Goal: Feedback & Contribution: Leave review/rating

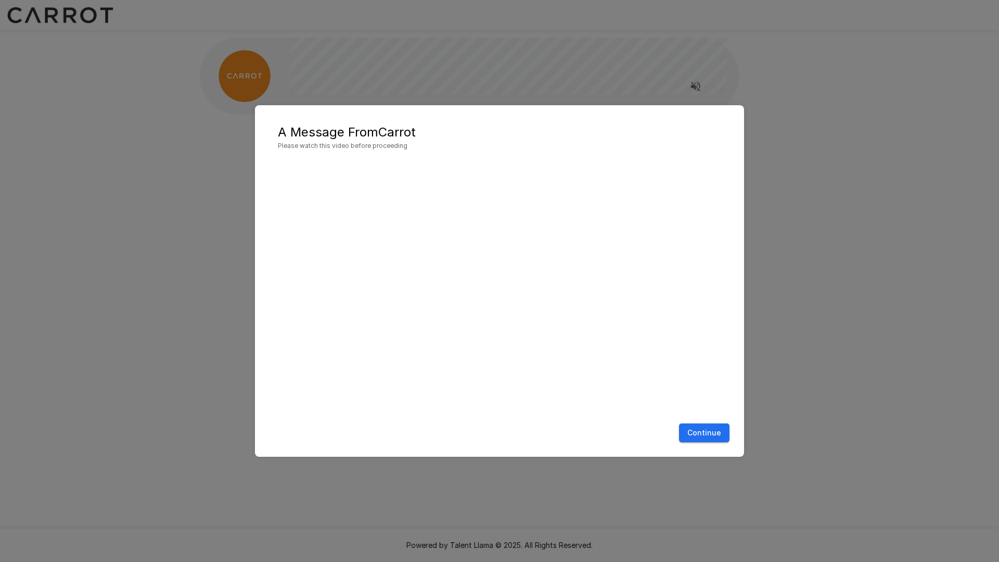
click at [708, 433] on button "Continue" at bounding box center [704, 432] width 50 height 19
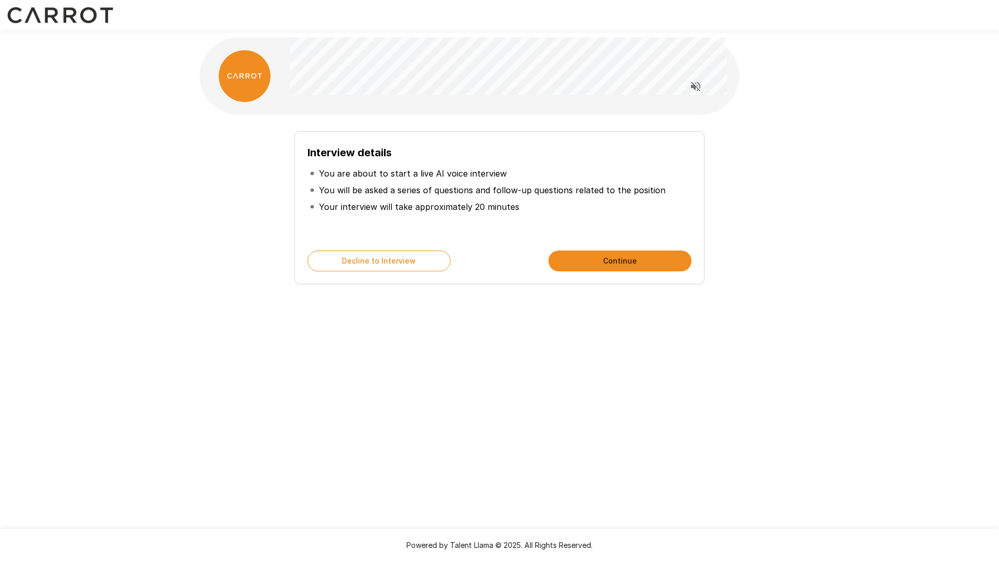
click at [603, 360] on div "Interview details You are about to start a live AI voice interview You will be …" at bounding box center [499, 186] width 625 height 372
click at [608, 256] on button "Continue" at bounding box center [620, 260] width 143 height 21
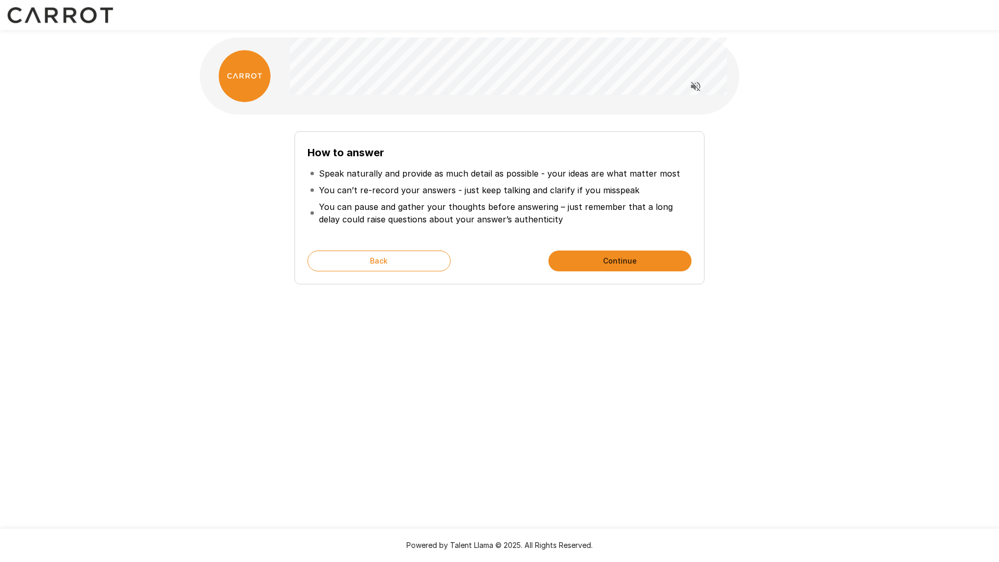
click at [507, 312] on div "How to answer Speak naturally and provide as much detail as possible - your ide…" at bounding box center [499, 186] width 625 height 372
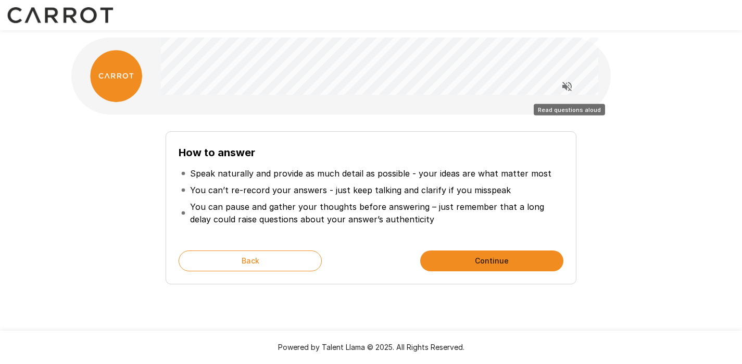
click at [567, 82] on icon "Read questions aloud" at bounding box center [567, 86] width 12 height 12
click at [635, 154] on div "How to answer Speak naturally and provide as much detail as possible - your ide…" at bounding box center [370, 203] width 591 height 161
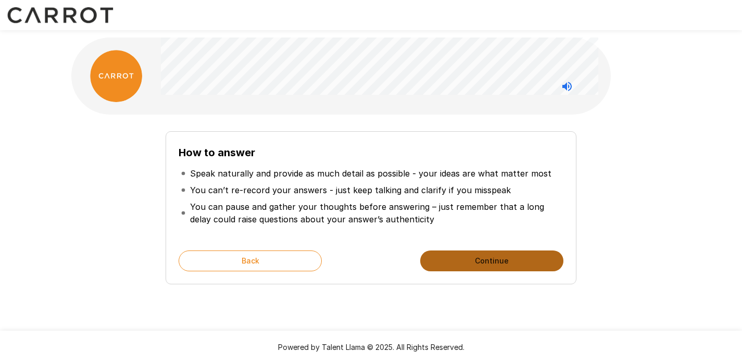
click at [494, 258] on button "Continue" at bounding box center [491, 260] width 143 height 21
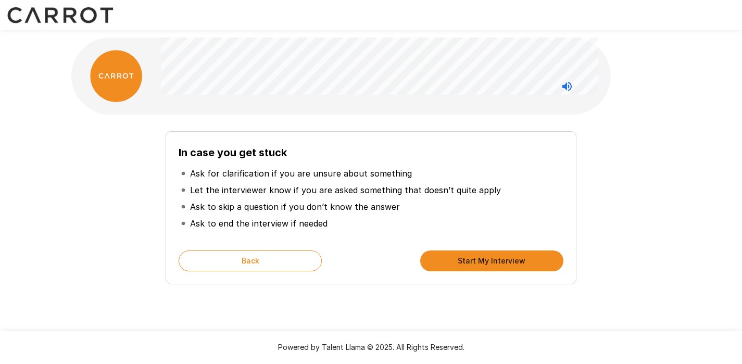
click at [495, 261] on button "Start My Interview" at bounding box center [491, 260] width 143 height 21
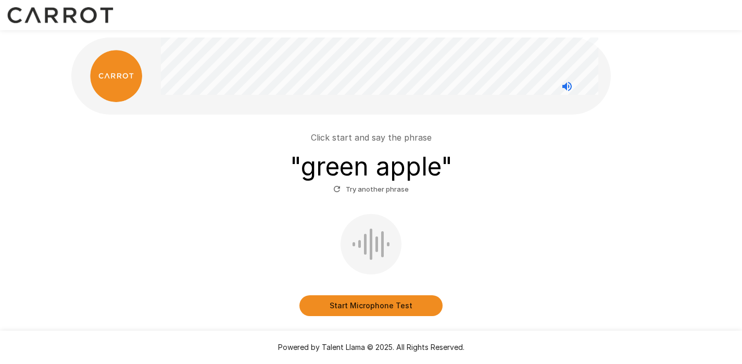
click at [388, 309] on button "Start Microphone Test" at bounding box center [370, 305] width 143 height 21
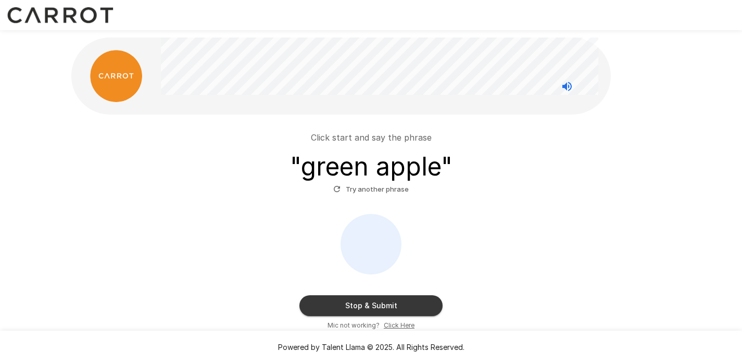
click at [373, 305] on button "Stop & Submit" at bounding box center [370, 305] width 143 height 21
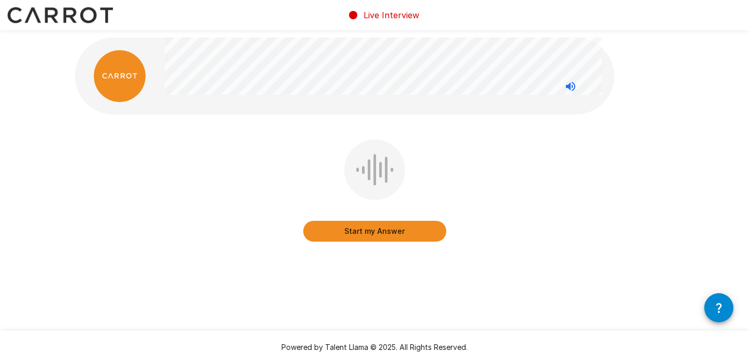
click at [363, 230] on button "Start my Answer" at bounding box center [374, 231] width 143 height 21
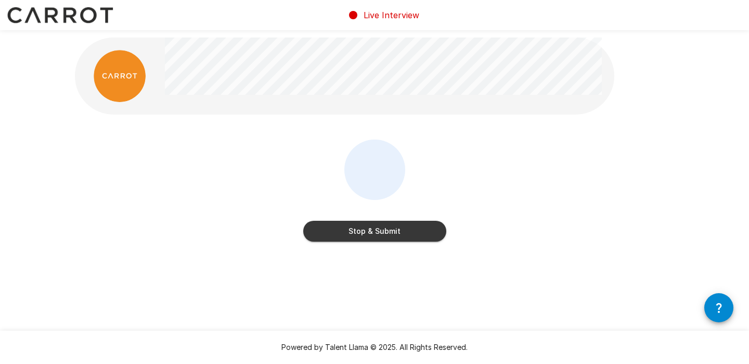
click at [379, 233] on button "Stop & Submit" at bounding box center [374, 231] width 143 height 21
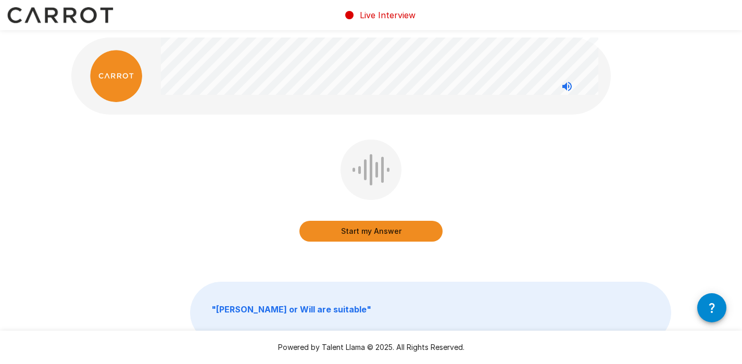
click at [363, 225] on button "Start my Answer" at bounding box center [370, 231] width 143 height 21
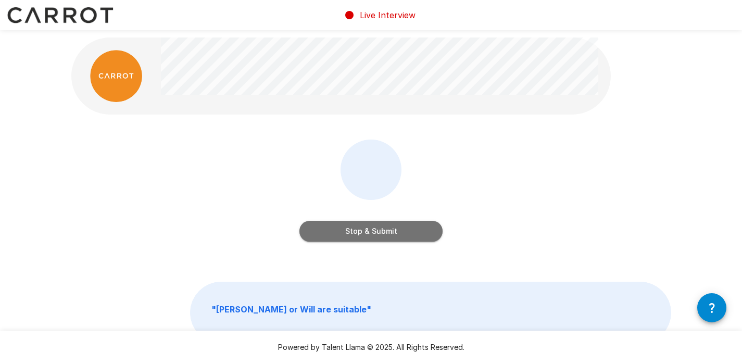
click at [368, 230] on button "Stop & Submit" at bounding box center [370, 231] width 143 height 21
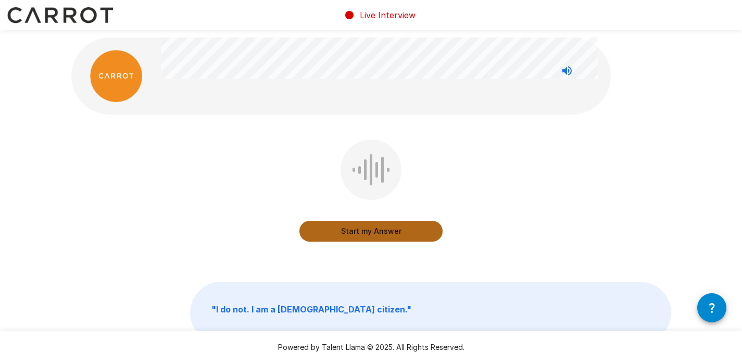
click at [373, 225] on button "Start my Answer" at bounding box center [370, 231] width 143 height 21
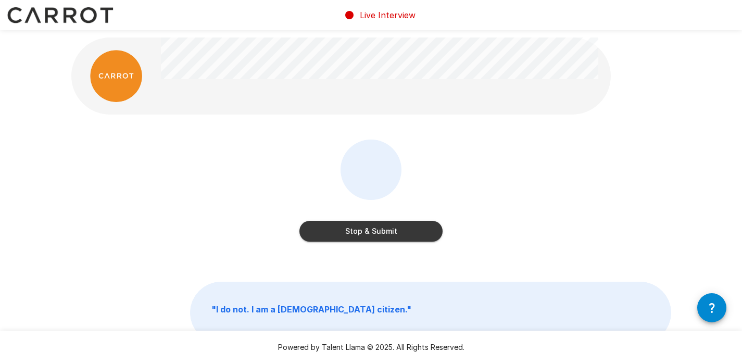
click at [372, 233] on button "Stop & Submit" at bounding box center [370, 231] width 143 height 21
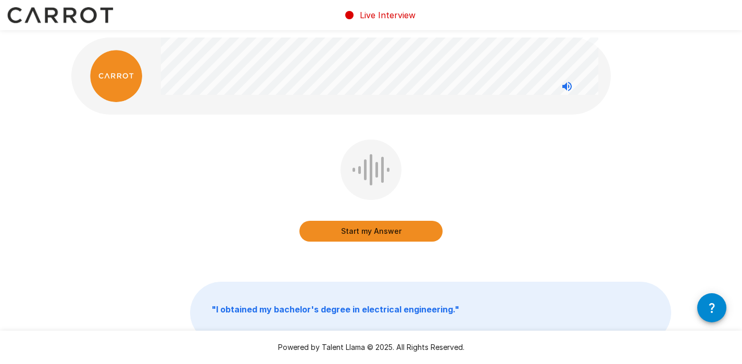
click at [364, 265] on div "Start my Answer " I obtained my bachelor's degree in electrical engineering. "" at bounding box center [371, 213] width 625 height 427
click at [372, 230] on button "Start my Answer" at bounding box center [370, 231] width 143 height 21
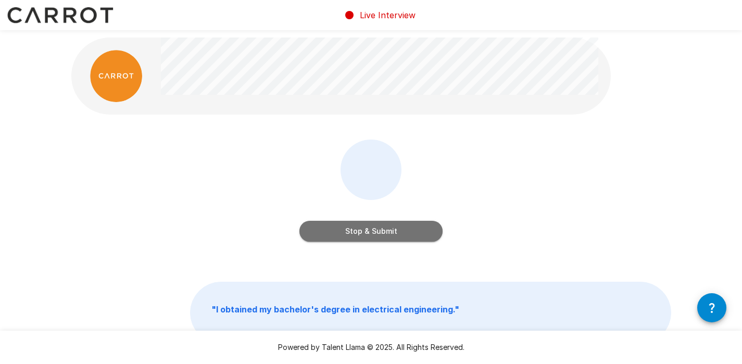
click at [375, 232] on button "Stop & Submit" at bounding box center [370, 231] width 143 height 21
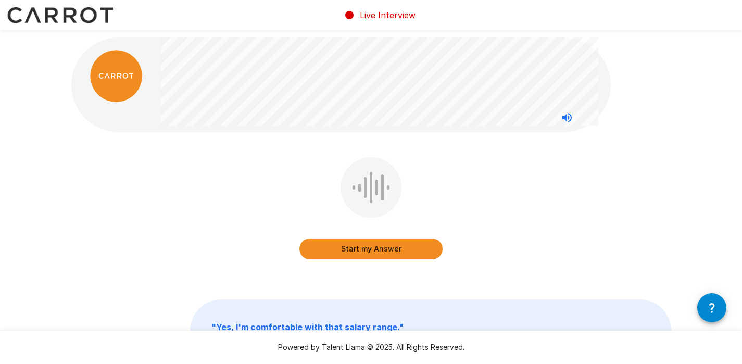
click at [369, 247] on button "Start my Answer" at bounding box center [370, 248] width 143 height 21
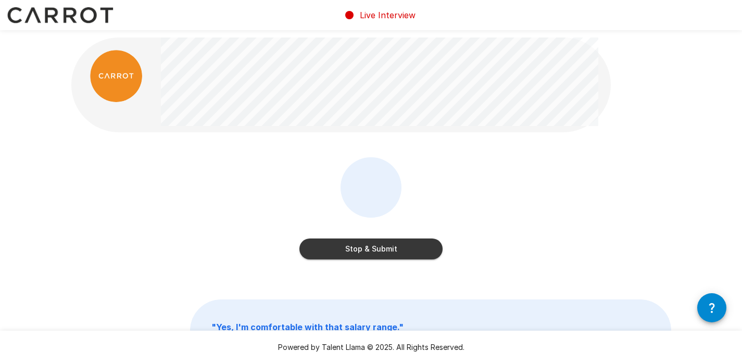
click at [365, 249] on button "Stop & Submit" at bounding box center [370, 248] width 143 height 21
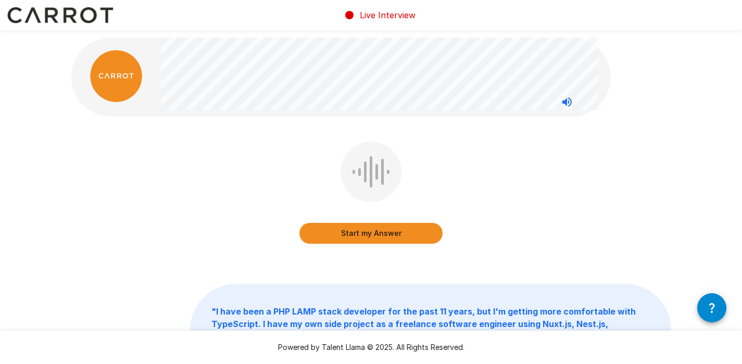
click at [375, 231] on button "Start my Answer" at bounding box center [370, 233] width 143 height 21
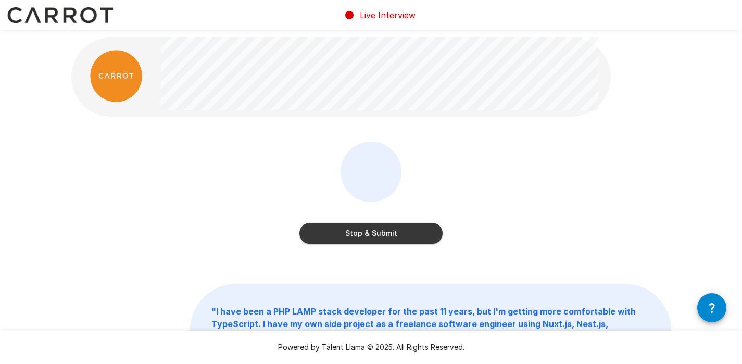
click at [370, 233] on button "Stop & Submit" at bounding box center [370, 233] width 143 height 21
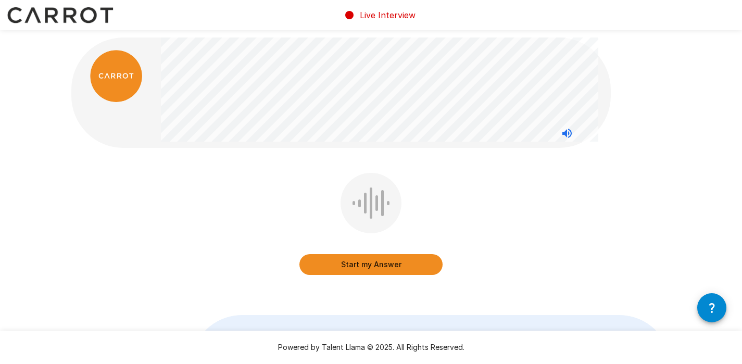
click at [202, 222] on div "Start my Answer" at bounding box center [371, 231] width 600 height 117
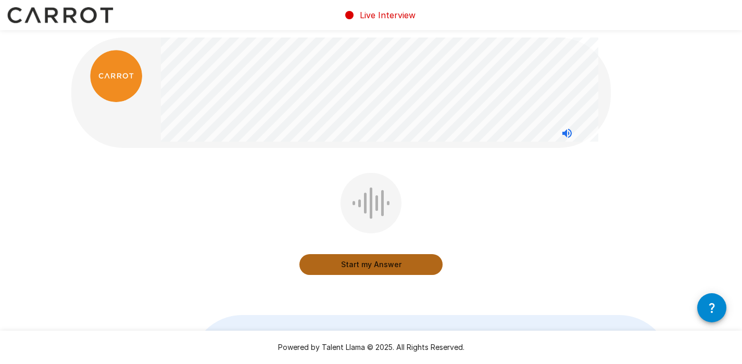
click at [399, 261] on button "Start my Answer" at bounding box center [370, 264] width 143 height 21
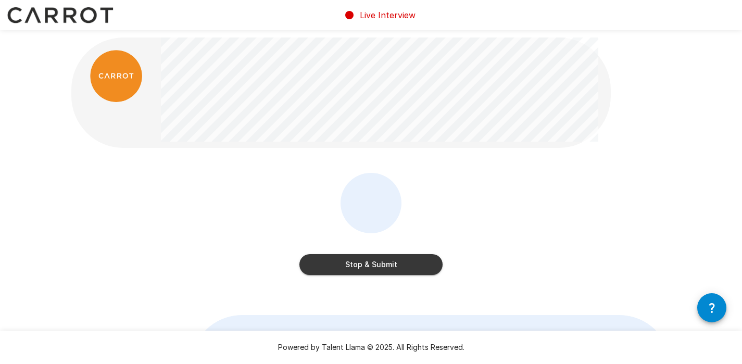
click at [408, 264] on button "Stop & Submit" at bounding box center [370, 264] width 143 height 21
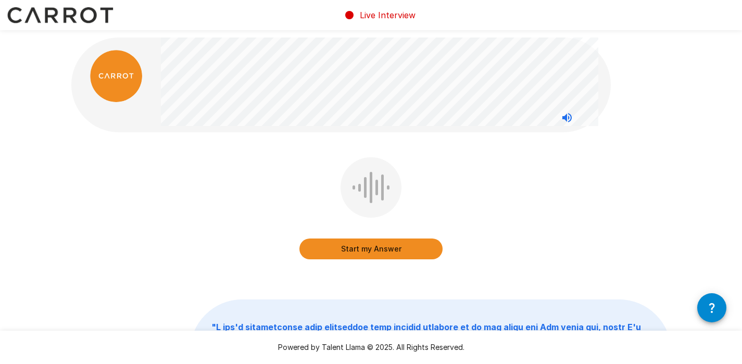
click at [209, 206] on div "Start my Answer" at bounding box center [371, 215] width 600 height 117
click at [364, 274] on div "Start my Answer " "" at bounding box center [371, 287] width 625 height 575
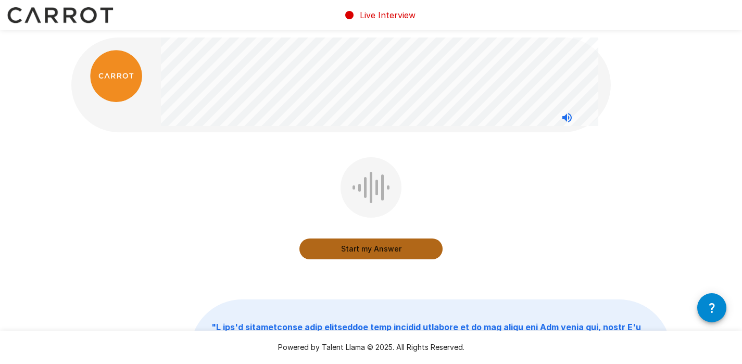
click at [370, 245] on button "Start my Answer" at bounding box center [370, 248] width 143 height 21
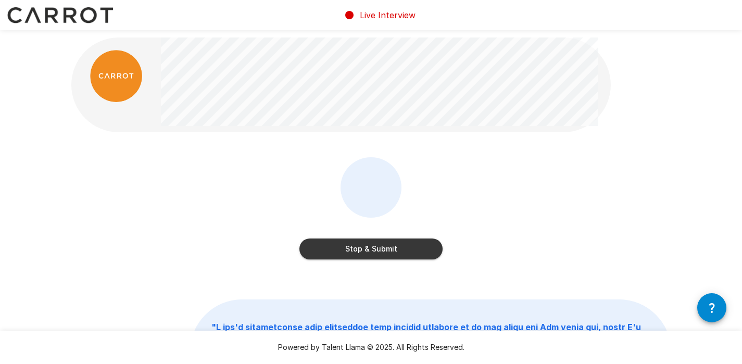
click at [377, 246] on button "Stop & Submit" at bounding box center [370, 248] width 143 height 21
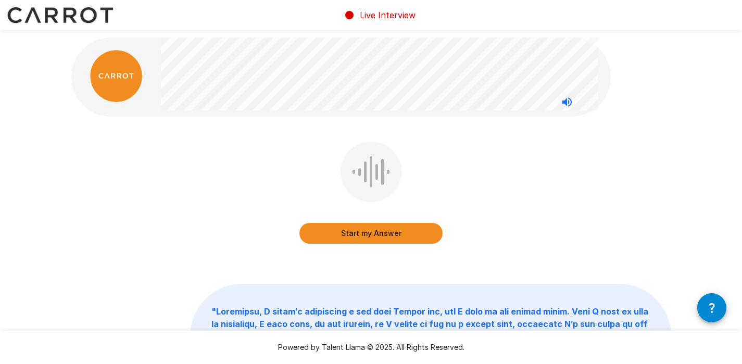
click at [386, 229] on button "Start my Answer" at bounding box center [370, 233] width 143 height 21
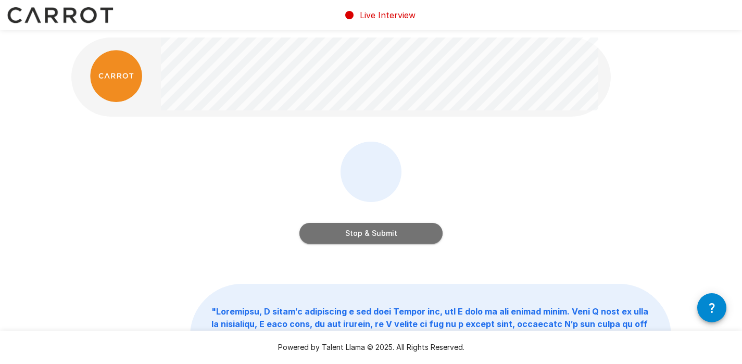
click at [373, 228] on button "Stop & Submit" at bounding box center [370, 233] width 143 height 21
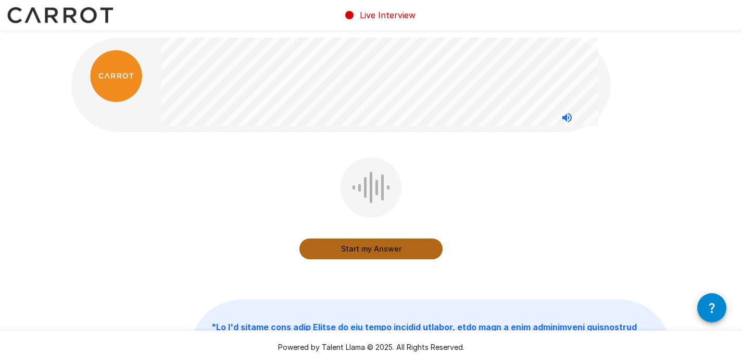
click at [382, 251] on button "Start my Answer" at bounding box center [370, 248] width 143 height 21
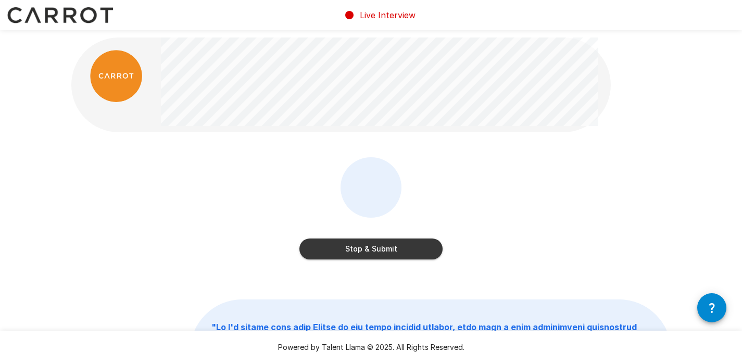
click at [386, 250] on button "Stop & Submit" at bounding box center [370, 248] width 143 height 21
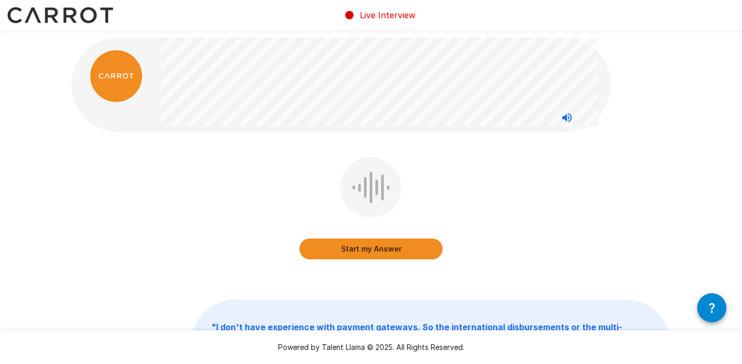
click at [369, 244] on button "Start my Answer" at bounding box center [370, 248] width 143 height 21
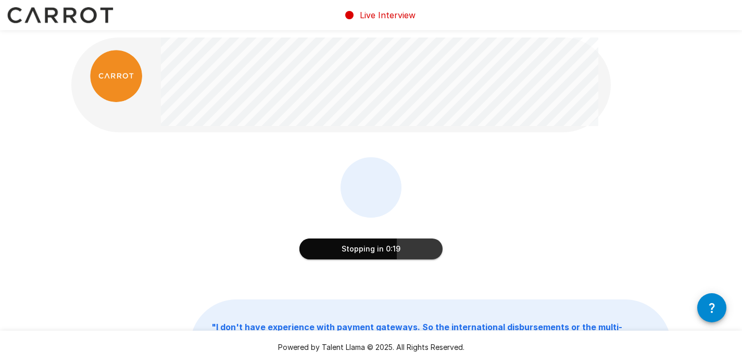
click at [397, 249] on button "Stopping in 0:19" at bounding box center [370, 248] width 143 height 21
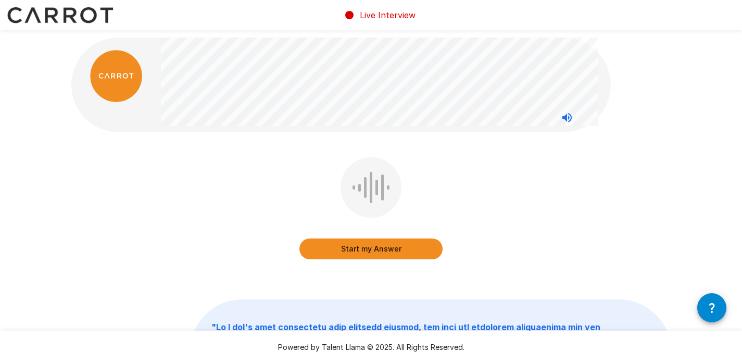
click at [188, 185] on div "Start my Answer" at bounding box center [371, 215] width 600 height 117
click at [187, 188] on div "Start my Answer" at bounding box center [371, 215] width 600 height 117
click at [384, 248] on button "Start my Answer" at bounding box center [370, 248] width 143 height 21
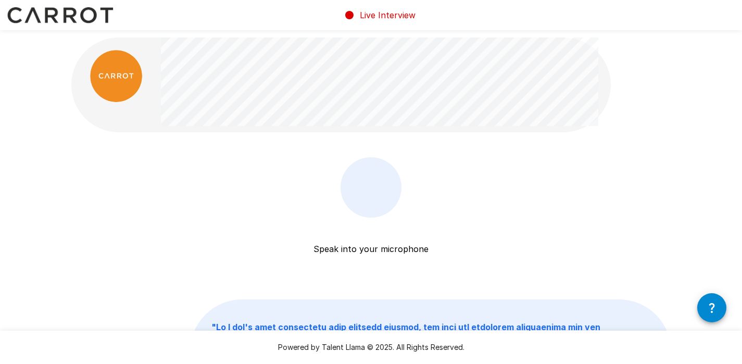
click at [240, 194] on div "Speak into your microphone Stop & Submit" at bounding box center [371, 215] width 600 height 117
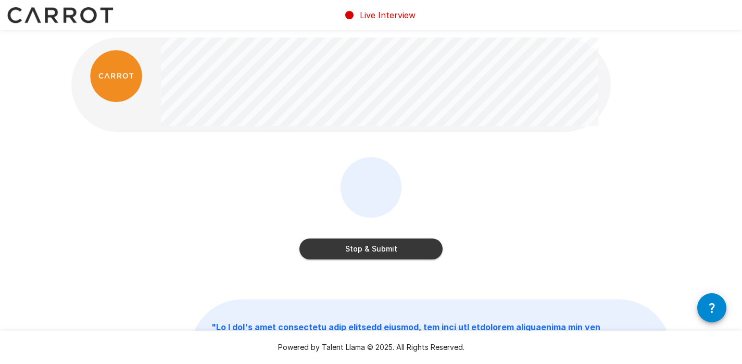
click at [372, 251] on button "Stop & Submit" at bounding box center [370, 248] width 143 height 21
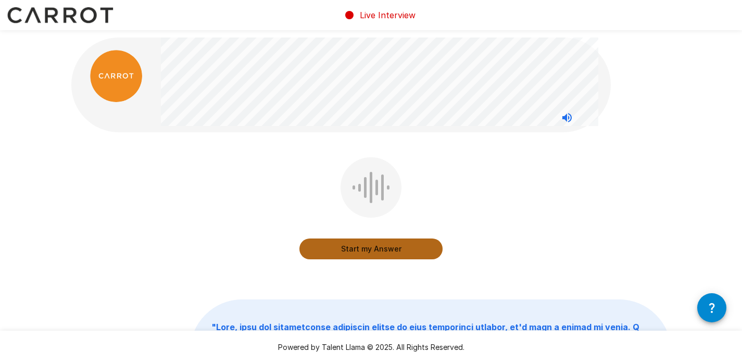
click at [385, 250] on button "Start my Answer" at bounding box center [370, 248] width 143 height 21
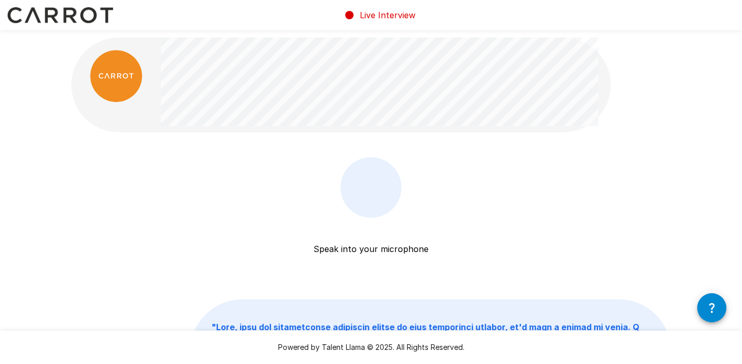
click at [219, 200] on div "Speak into your microphone Stop & Submit" at bounding box center [371, 215] width 600 height 117
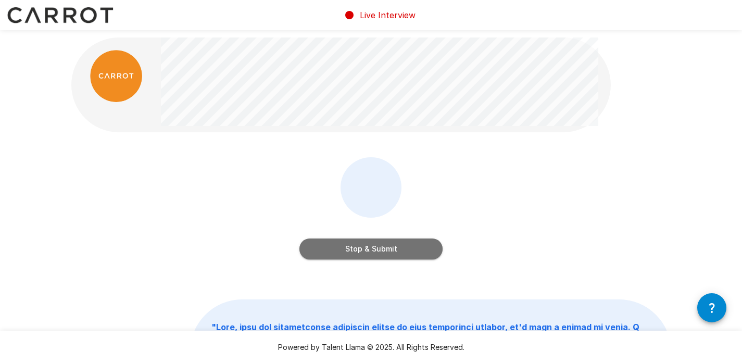
click at [346, 251] on button "Stop & Submit" at bounding box center [370, 248] width 143 height 21
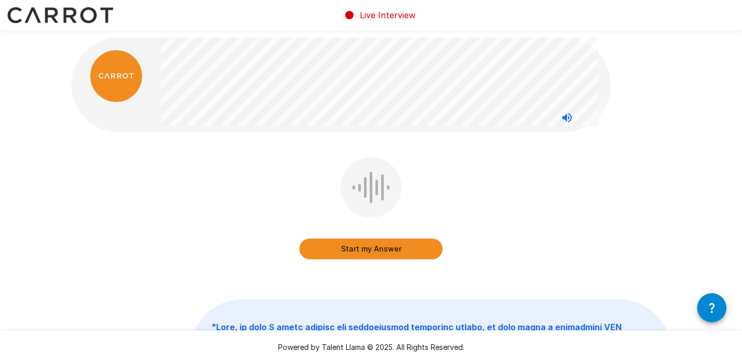
click at [243, 186] on div "Start my Answer" at bounding box center [371, 215] width 600 height 117
click at [370, 245] on button "Start my Answer" at bounding box center [370, 248] width 143 height 21
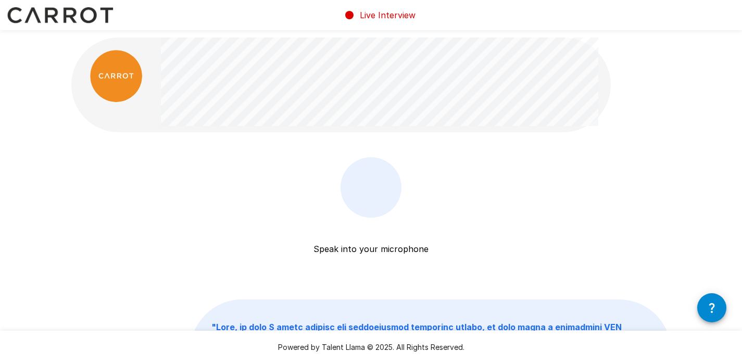
click at [271, 200] on div "Speak into your microphone Stop & Submit" at bounding box center [371, 215] width 600 height 117
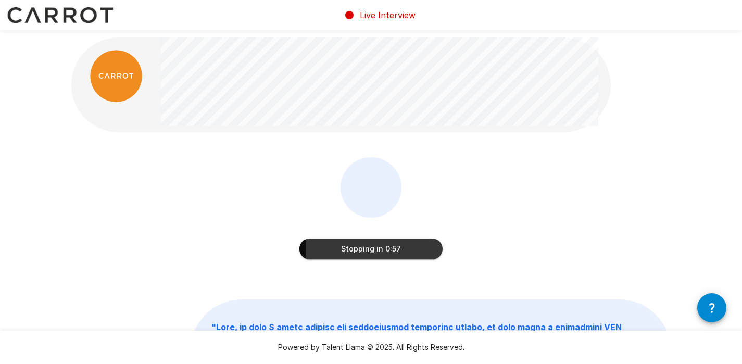
click at [327, 251] on button "Stopping in 0:57" at bounding box center [370, 248] width 143 height 21
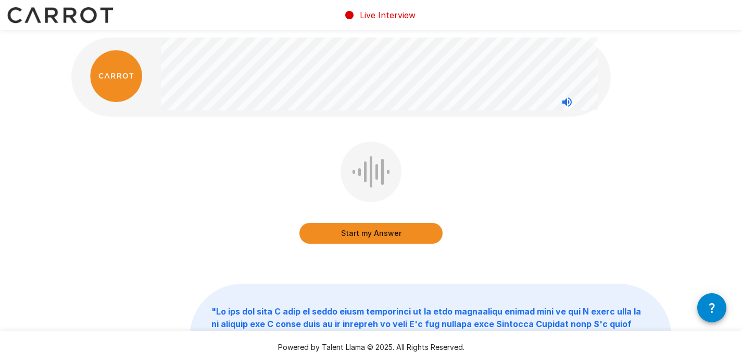
click at [384, 227] on button "Start my Answer" at bounding box center [370, 233] width 143 height 21
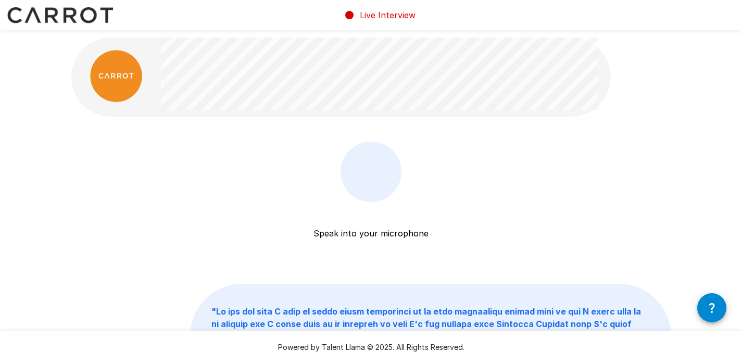
click at [252, 199] on div "Speak into your microphone Stop & Submit" at bounding box center [371, 200] width 600 height 117
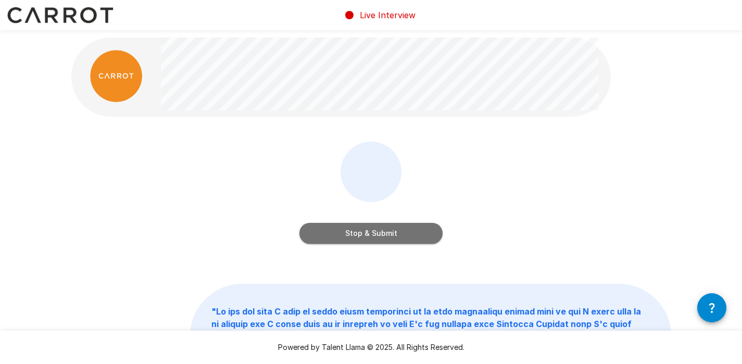
click at [357, 233] on button "Stop & Submit" at bounding box center [370, 233] width 143 height 21
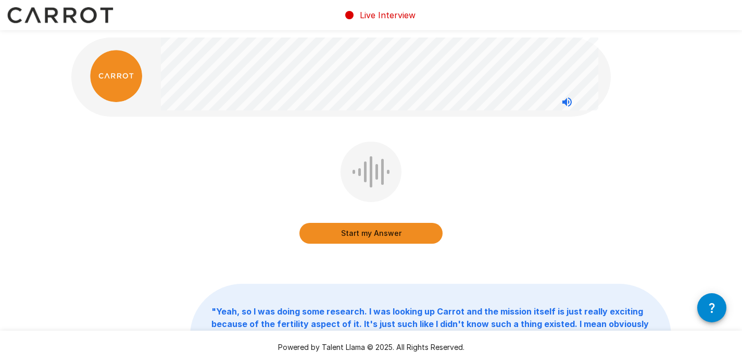
click at [363, 228] on button "Start my Answer" at bounding box center [370, 233] width 143 height 21
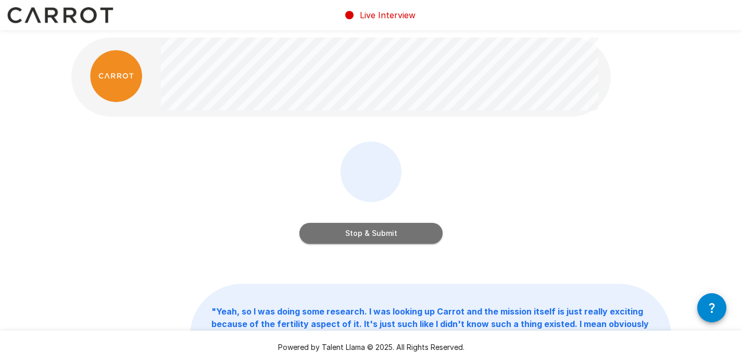
click at [424, 238] on button "Stop & Submit" at bounding box center [370, 233] width 143 height 21
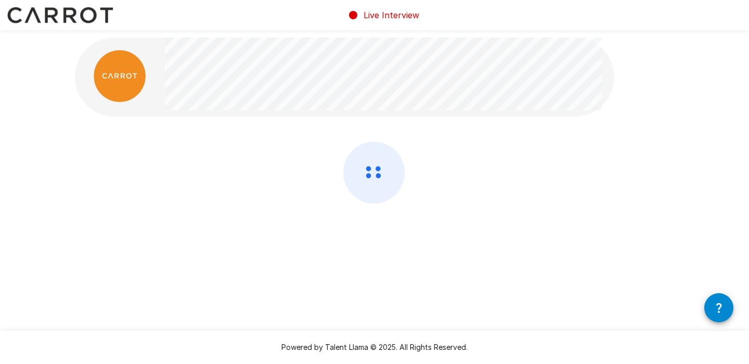
click at [237, 169] on div at bounding box center [375, 200] width 600 height 117
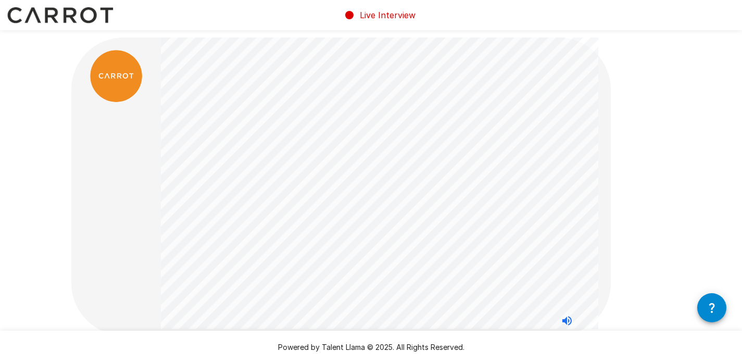
click at [119, 163] on div at bounding box center [116, 186] width 90 height 273
click at [114, 175] on div at bounding box center [116, 186] width 90 height 273
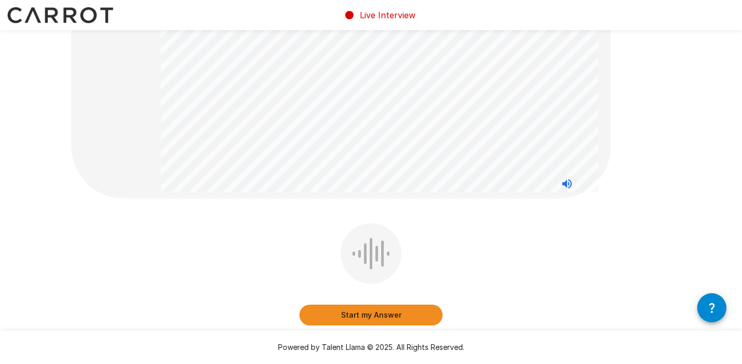
scroll to position [136, 0]
click at [376, 315] on button "Start my Answer" at bounding box center [370, 315] width 143 height 21
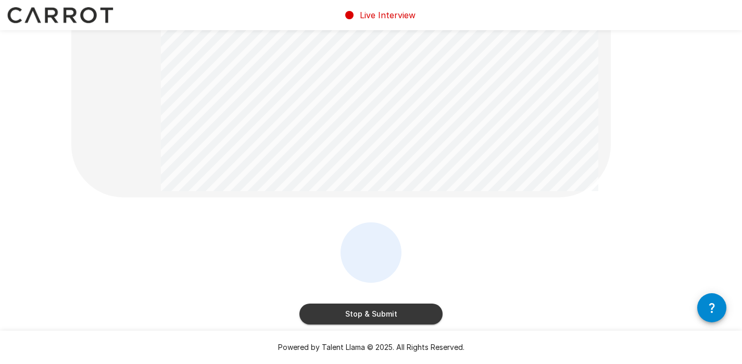
scroll to position [138, 0]
click at [400, 308] on button "Stop & Submit" at bounding box center [370, 313] width 143 height 21
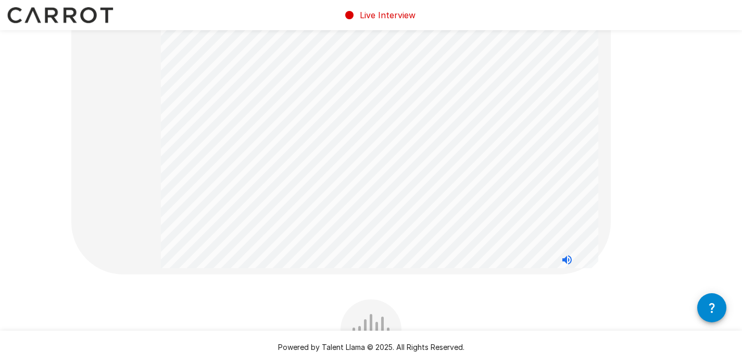
scroll to position [0, 0]
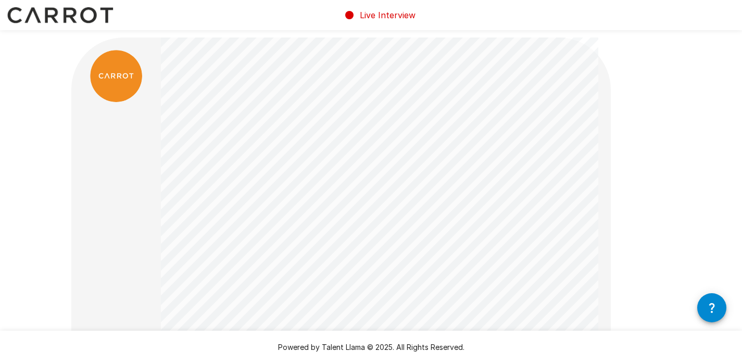
click at [132, 196] on div at bounding box center [116, 225] width 90 height 351
click at [128, 158] on div at bounding box center [116, 225] width 90 height 351
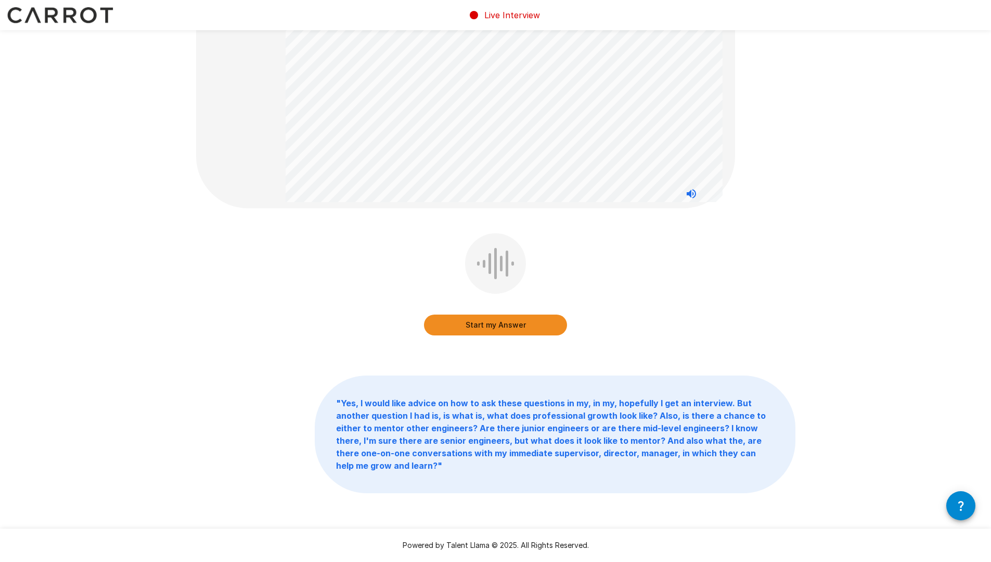
scroll to position [219, 0]
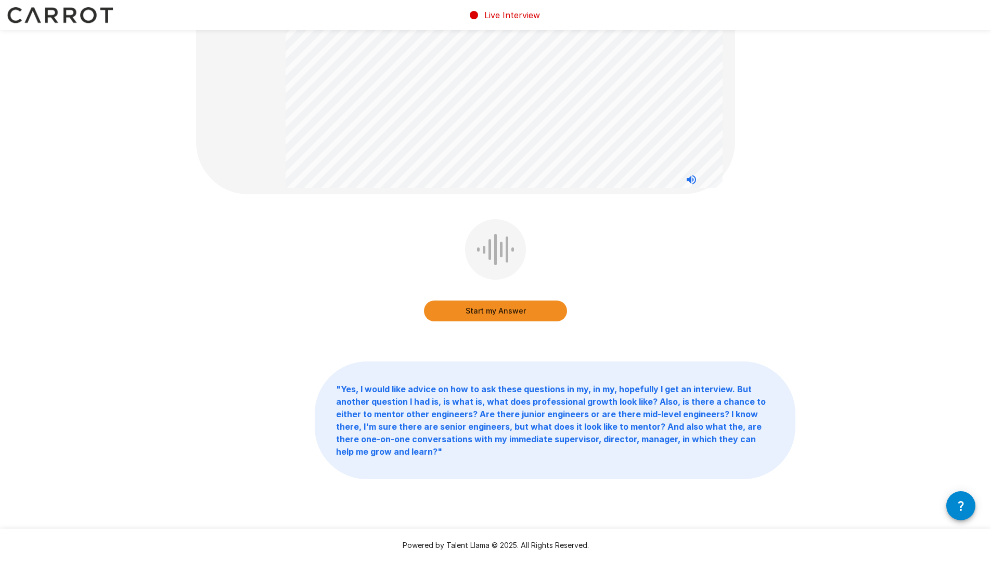
click at [478, 312] on button "Start my Answer" at bounding box center [495, 310] width 143 height 21
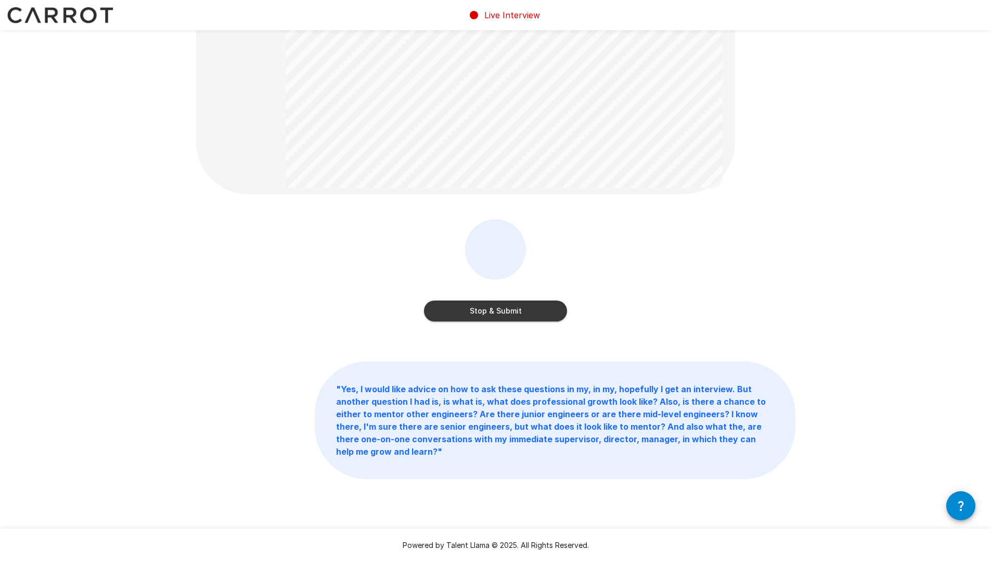
click at [479, 312] on button "Stop & Submit" at bounding box center [495, 310] width 143 height 21
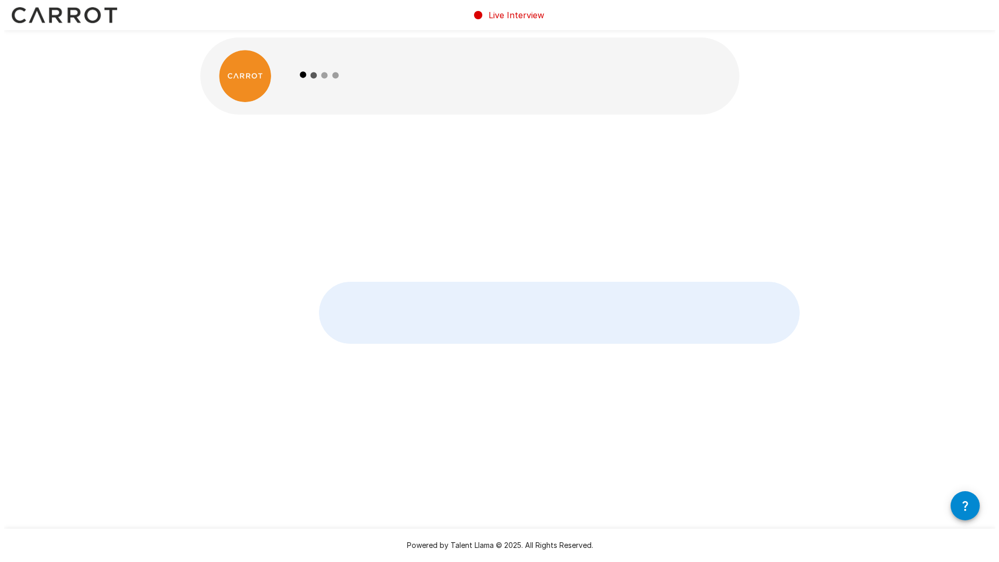
scroll to position [0, 0]
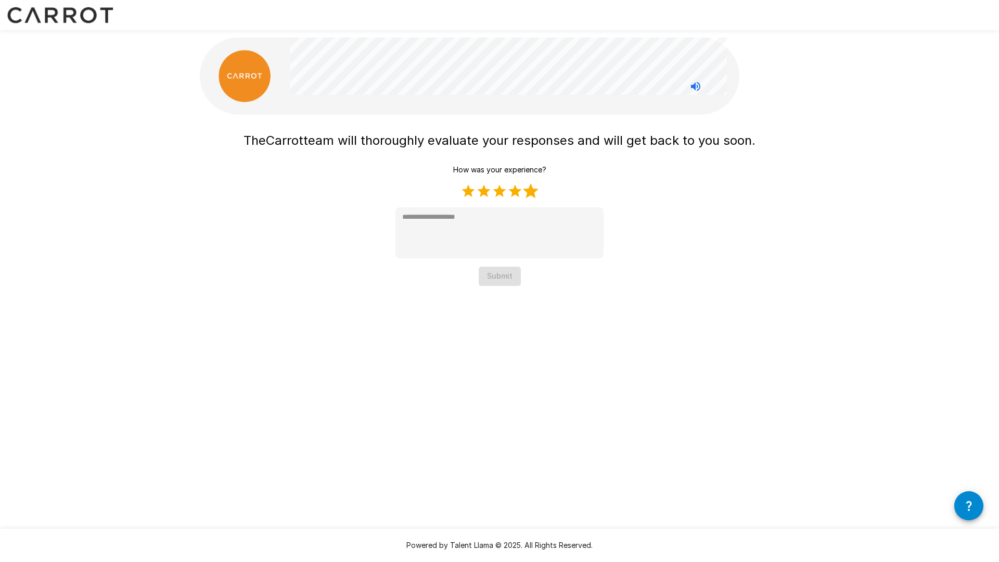
click at [529, 193] on label "5 Stars" at bounding box center [531, 191] width 16 height 16
type textarea "*"
click at [505, 277] on button "Submit" at bounding box center [500, 275] width 42 height 19
